Goal: Navigation & Orientation: Understand site structure

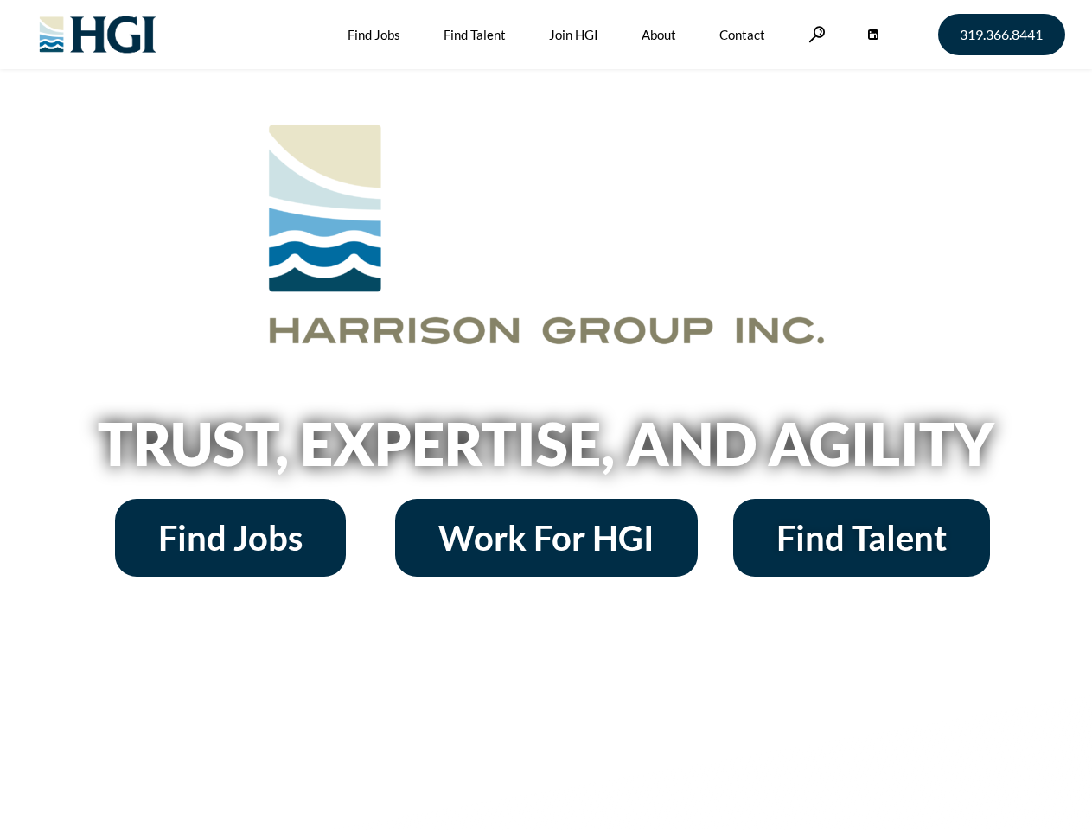
click at [546, 415] on h2 "Trust, Expertise, and Agility" at bounding box center [547, 443] width 986 height 59
click at [815, 34] on link at bounding box center [817, 34] width 17 height 16
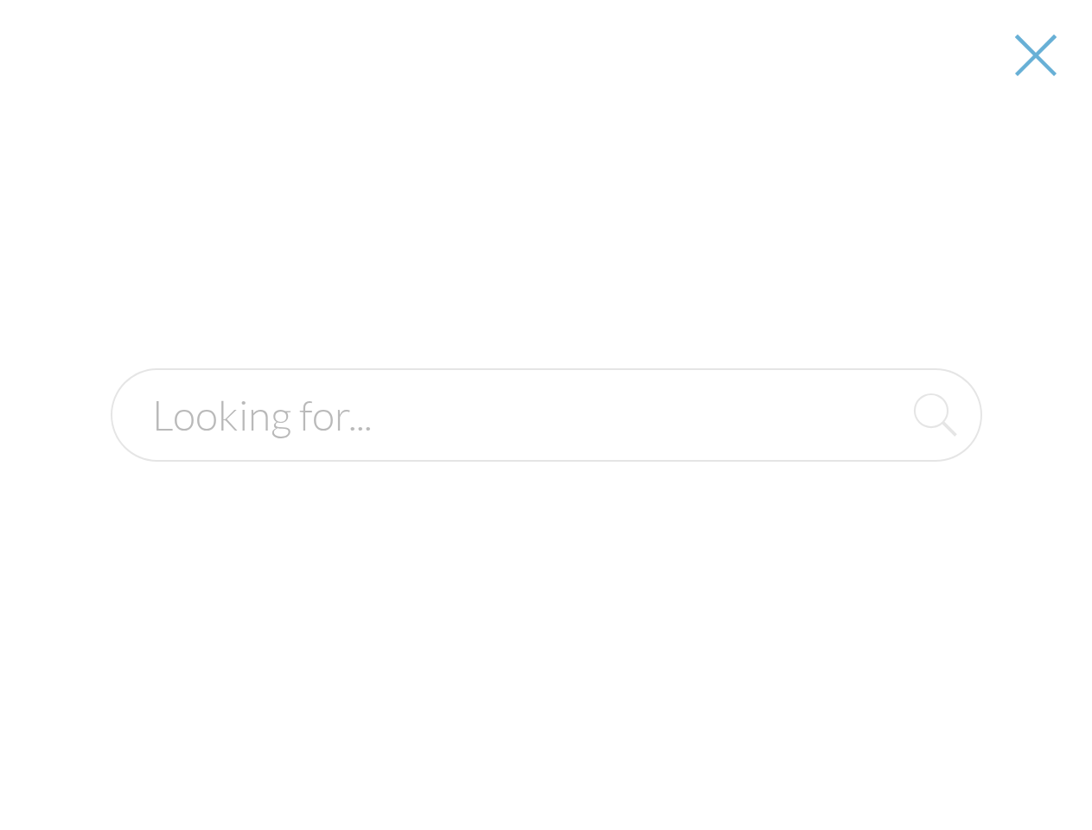
click at [546, 450] on h2 "Trust, Expertise, and Agility" at bounding box center [547, 443] width 986 height 59
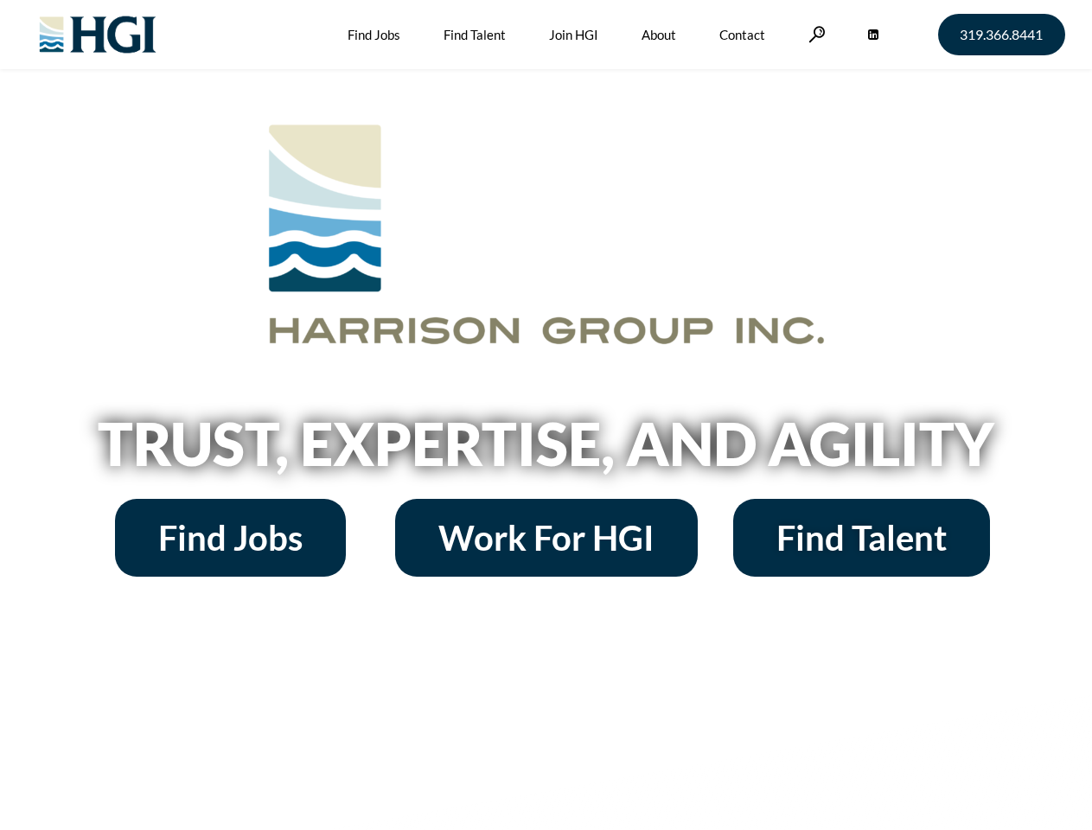
click at [546, 415] on h2 "Trust, Expertise, and Agility" at bounding box center [547, 443] width 986 height 59
click at [815, 34] on link at bounding box center [817, 34] width 17 height 16
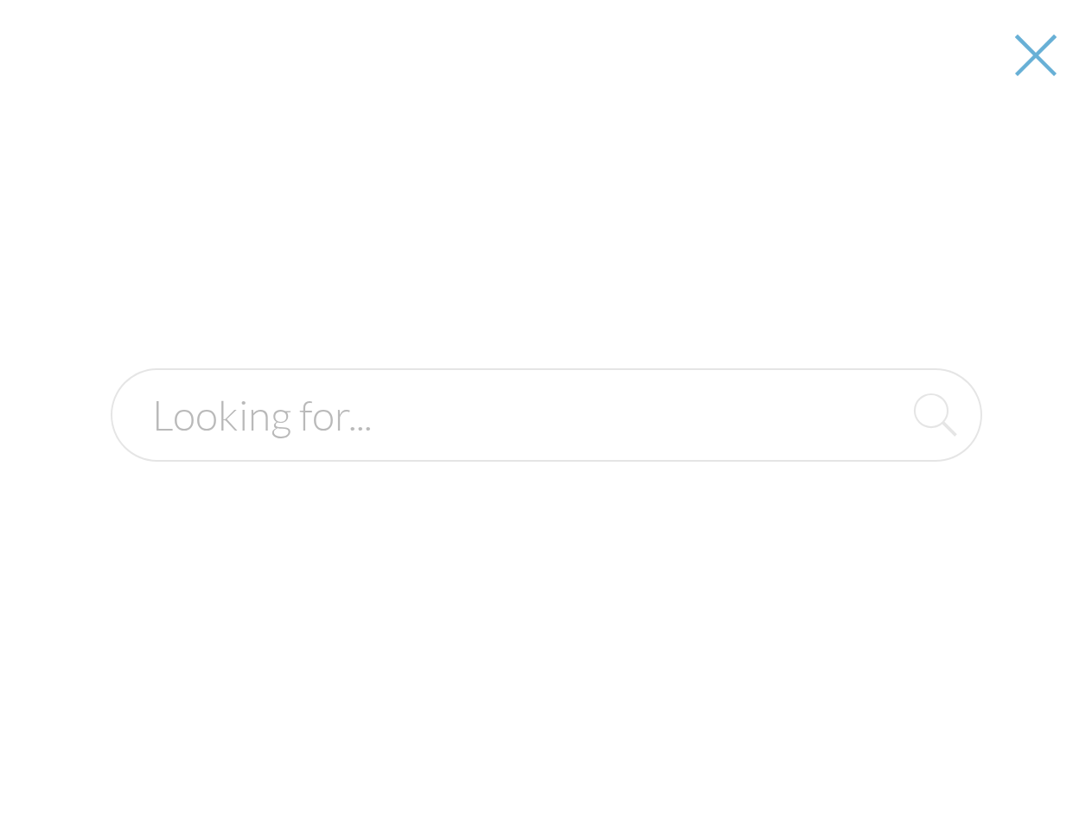
click at [546, 450] on div at bounding box center [547, 415] width 1090 height 830
